Goal: Information Seeking & Learning: Compare options

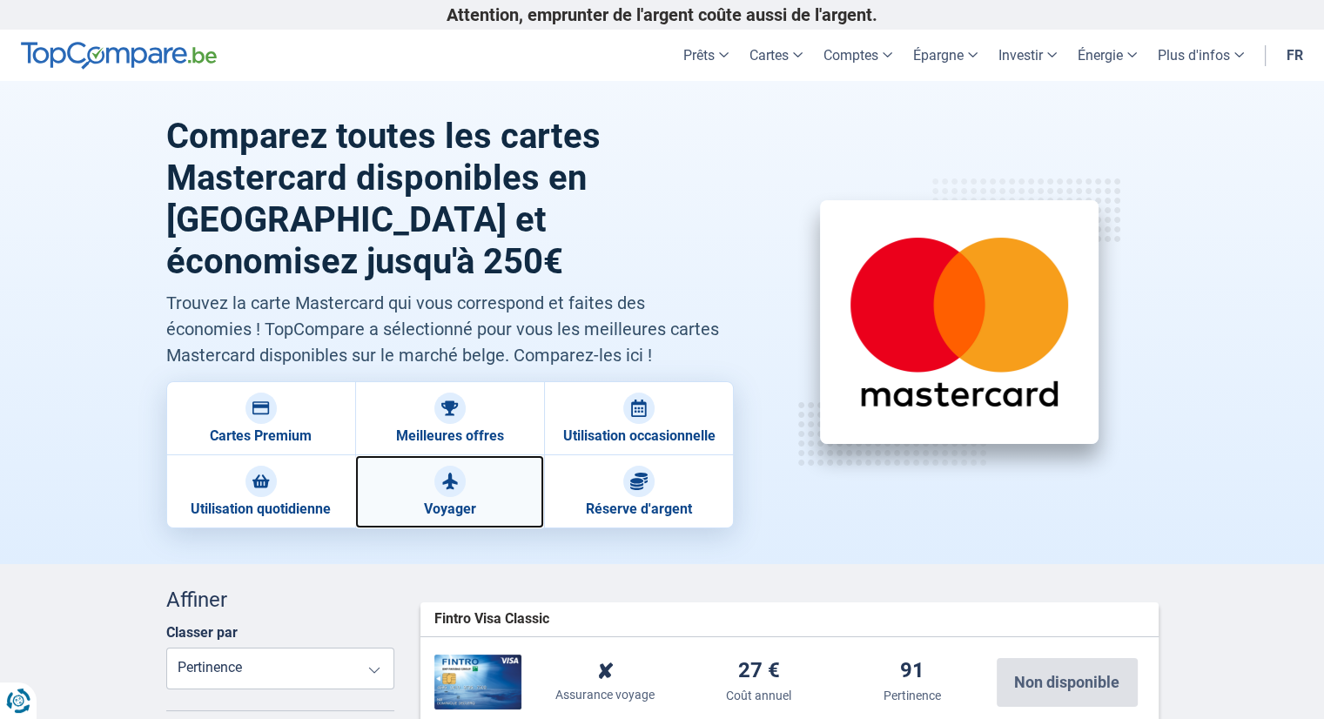
click at [456, 466] on div at bounding box center [449, 481] width 31 height 31
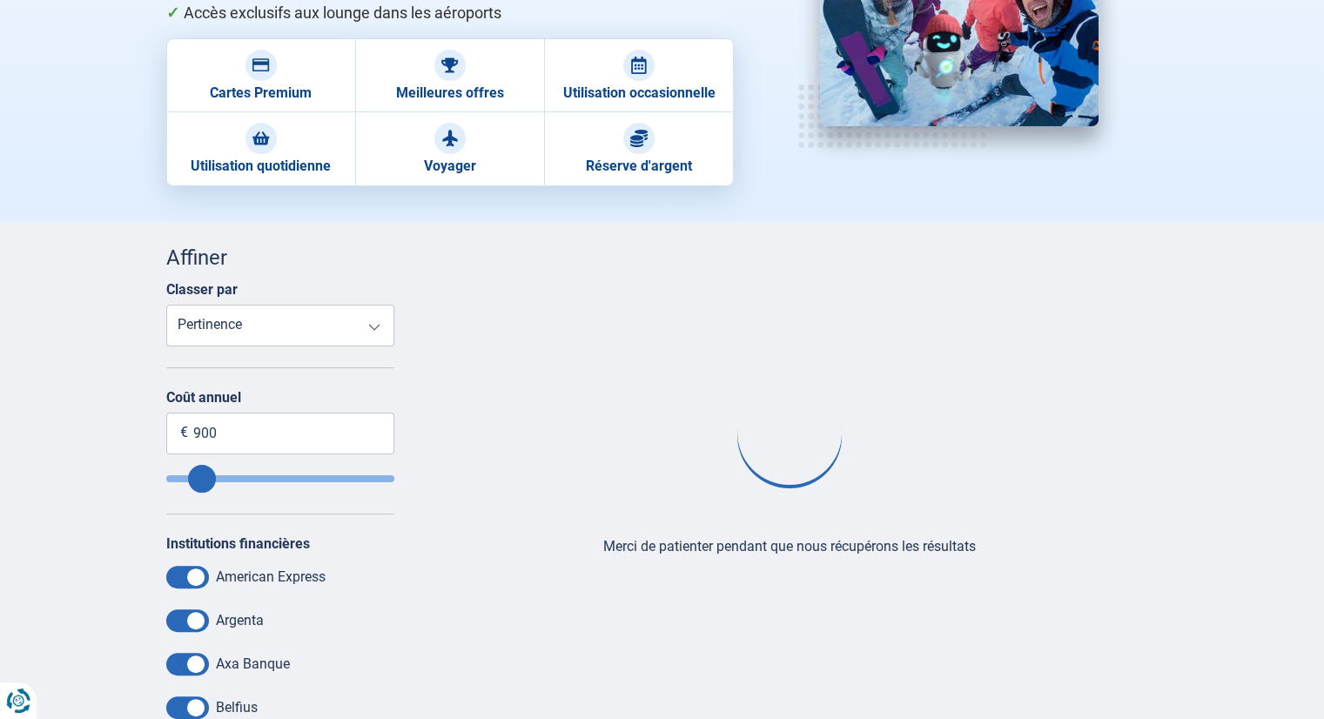
scroll to position [435, 0]
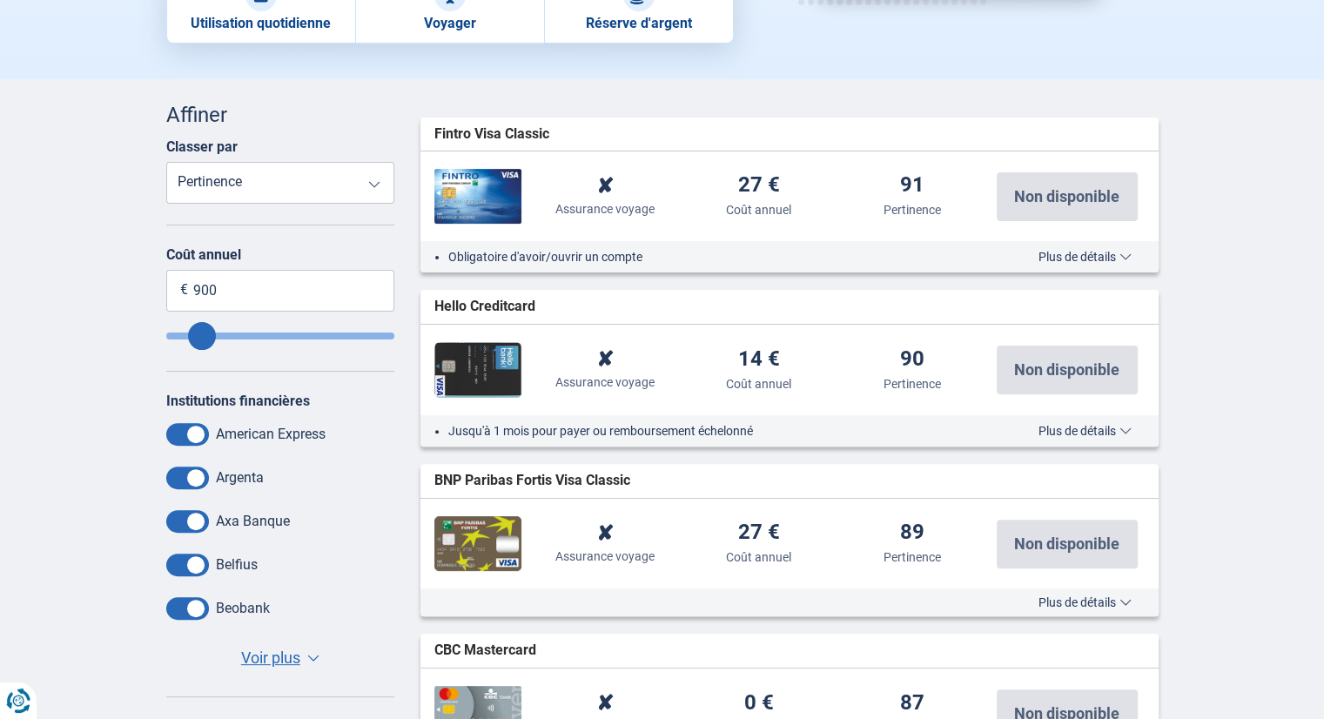
click at [1078, 428] on span "Plus de détails" at bounding box center [1084, 431] width 93 height 12
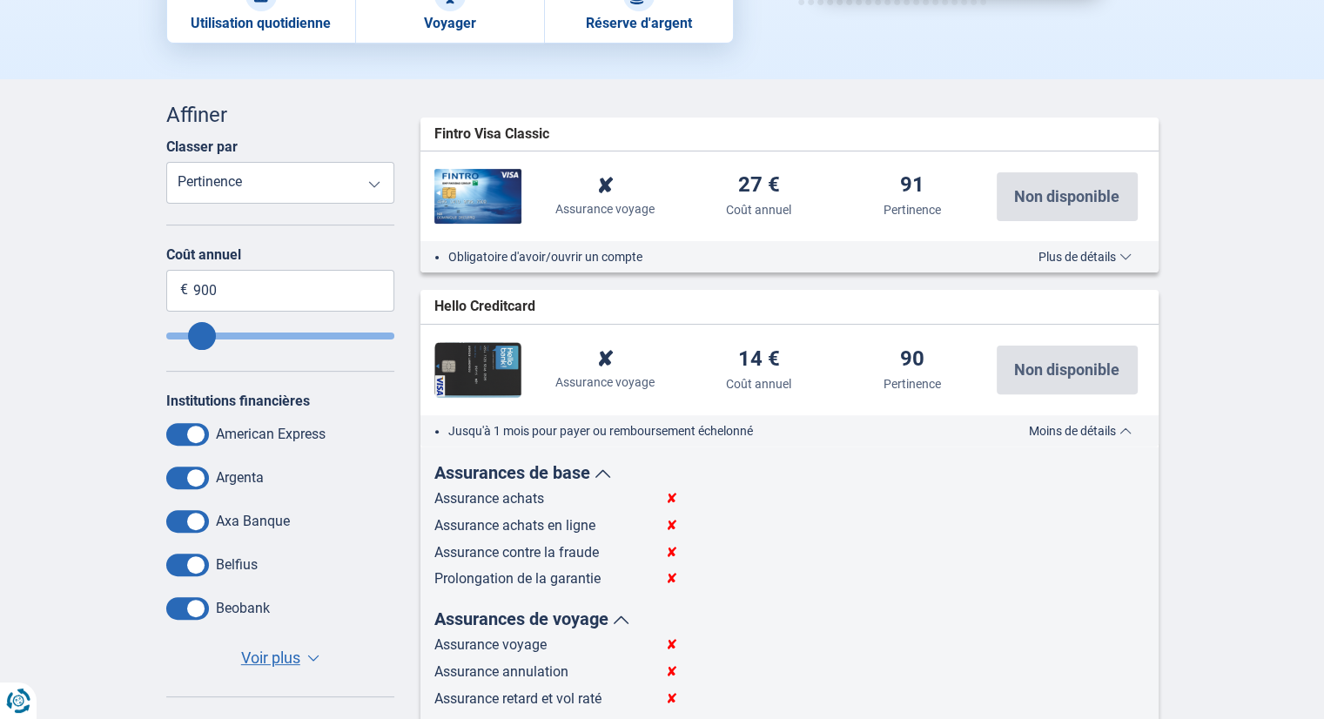
click at [1078, 428] on span "Moins de détails" at bounding box center [1080, 431] width 103 height 12
